Goal: Task Accomplishment & Management: Complete application form

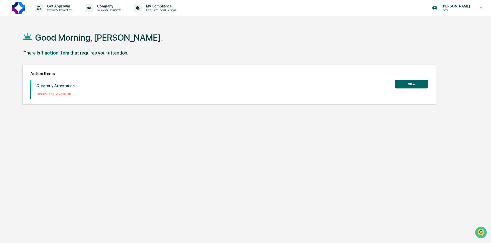
click at [411, 82] on button "View" at bounding box center [411, 84] width 33 height 9
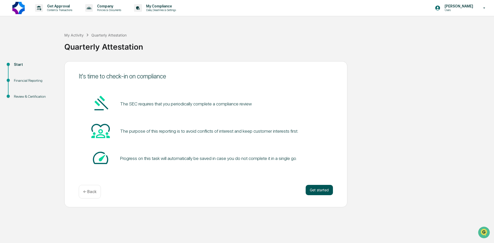
click at [314, 186] on button "Get started" at bounding box center [319, 190] width 27 height 10
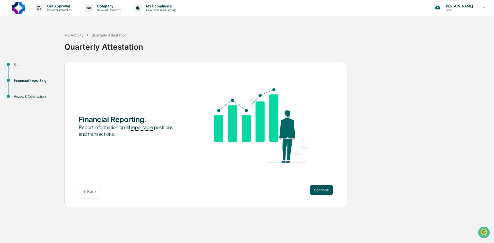
click at [317, 192] on button "Continue" at bounding box center [321, 190] width 23 height 10
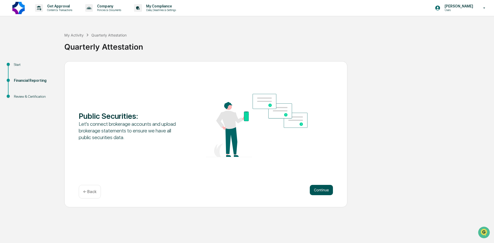
click at [317, 191] on button "Continue" at bounding box center [321, 190] width 23 height 10
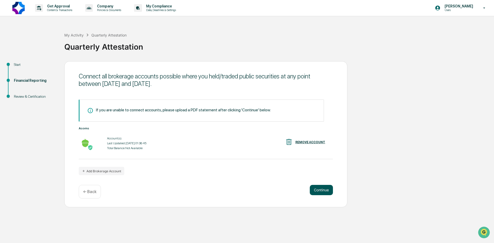
click at [315, 187] on button "Continue" at bounding box center [321, 190] width 23 height 10
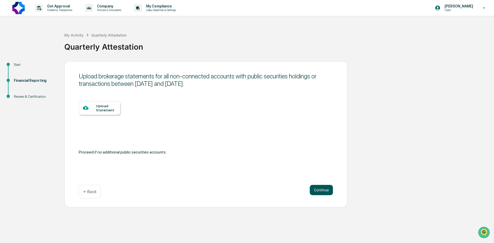
click at [315, 187] on button "Continue" at bounding box center [321, 190] width 23 height 10
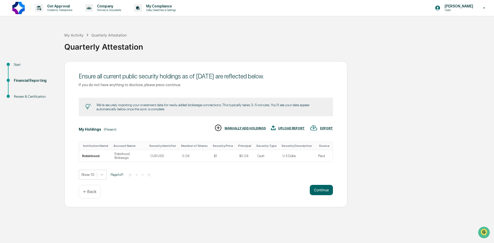
click at [315, 187] on button "Continue" at bounding box center [321, 190] width 23 height 10
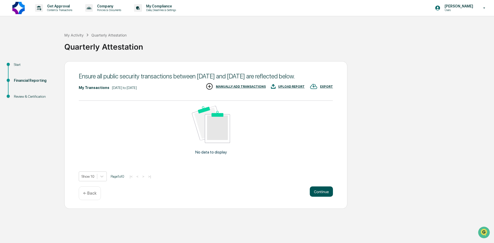
click at [321, 197] on button "Continue" at bounding box center [321, 191] width 23 height 10
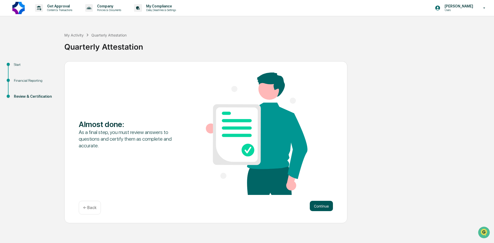
click at [328, 202] on button "Continue" at bounding box center [321, 206] width 23 height 10
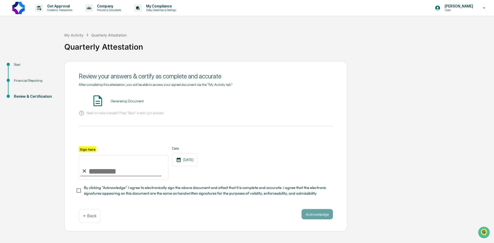
click at [141, 174] on input "Sign here" at bounding box center [124, 167] width 90 height 25
type input "**********"
click at [97, 192] on span "By clicking "Acknowledge" I agree to electronically sign the above document and…" at bounding box center [206, 191] width 245 height 12
click at [328, 210] on div "**********" at bounding box center [205, 146] width 283 height 171
click at [328, 212] on button "Acknowledge" at bounding box center [316, 214] width 31 height 10
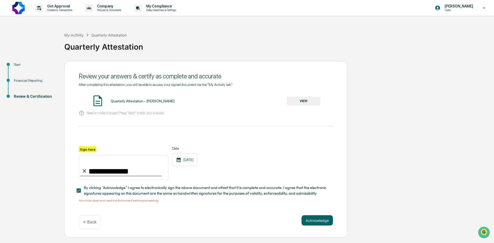
click at [303, 102] on button "VIEW" at bounding box center [303, 101] width 33 height 9
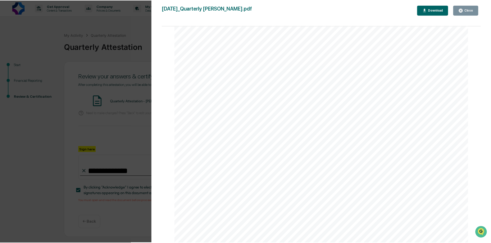
scroll to position [875, 0]
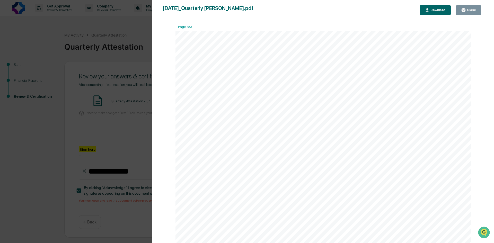
click at [146, 112] on div "Version History [DATE] 02:58 PM [PERSON_NAME] [DATE]_Quarterly Attestation_Jayc…" at bounding box center [247, 121] width 494 height 243
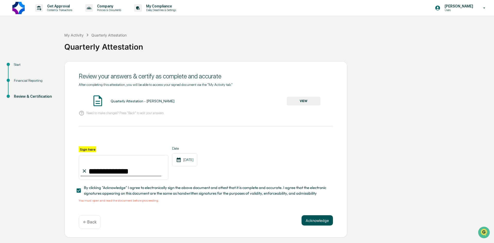
click at [316, 219] on button "Acknowledge" at bounding box center [316, 220] width 31 height 10
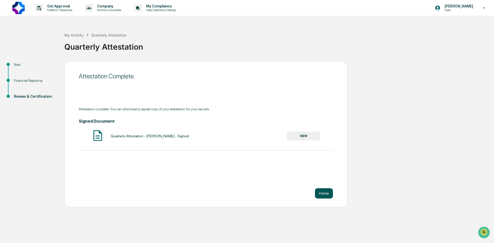
click at [327, 195] on button "Home" at bounding box center [324, 193] width 18 height 10
